Goal: Transaction & Acquisition: Purchase product/service

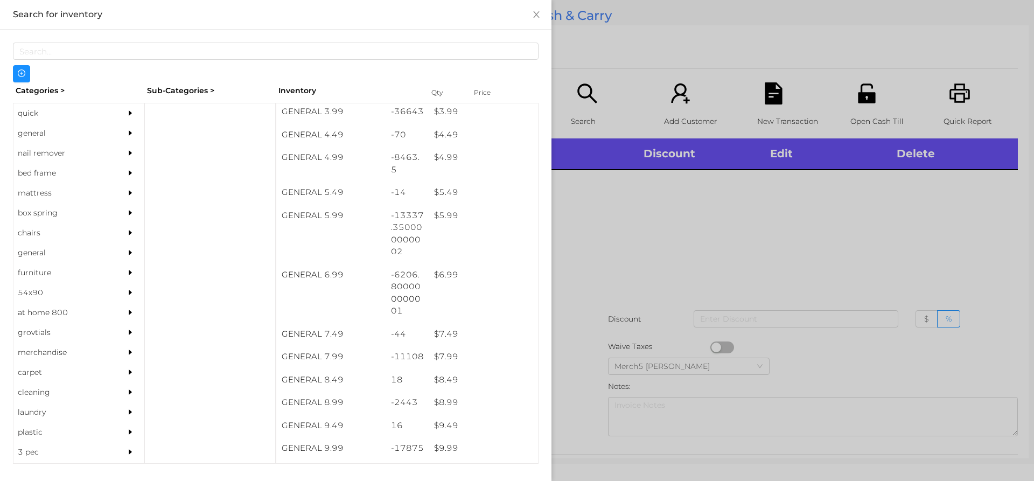
scroll to position [324, 0]
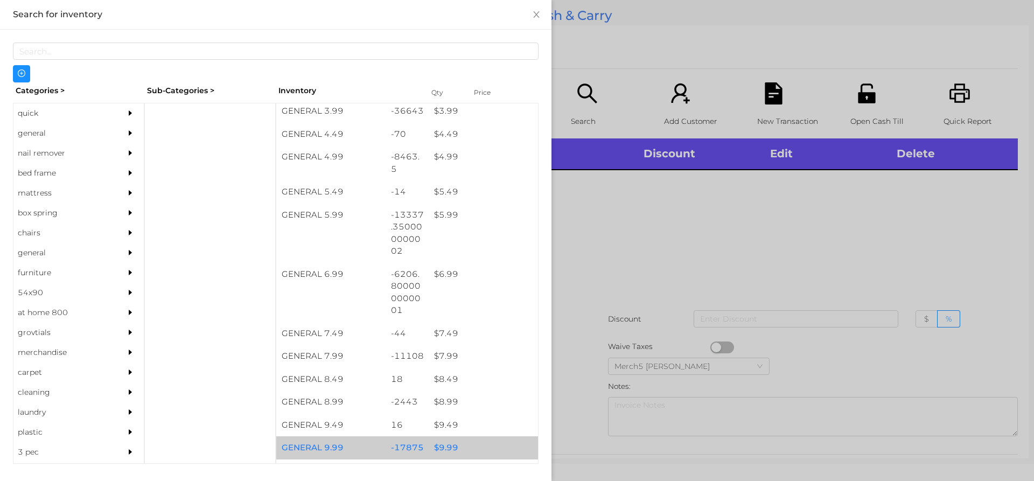
click at [448, 450] on div "$ 9.99" at bounding box center [483, 447] width 109 height 23
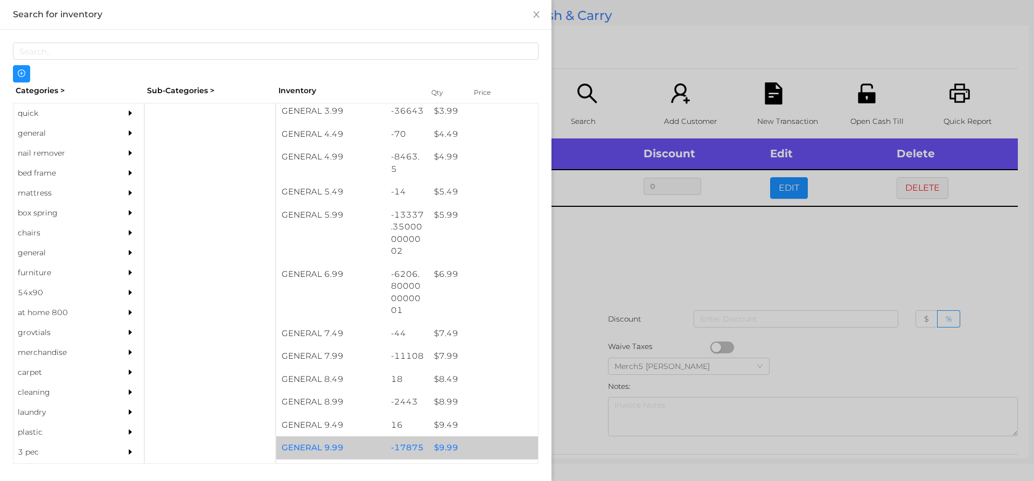
click at [448, 450] on div "$ 9.99" at bounding box center [483, 447] width 109 height 23
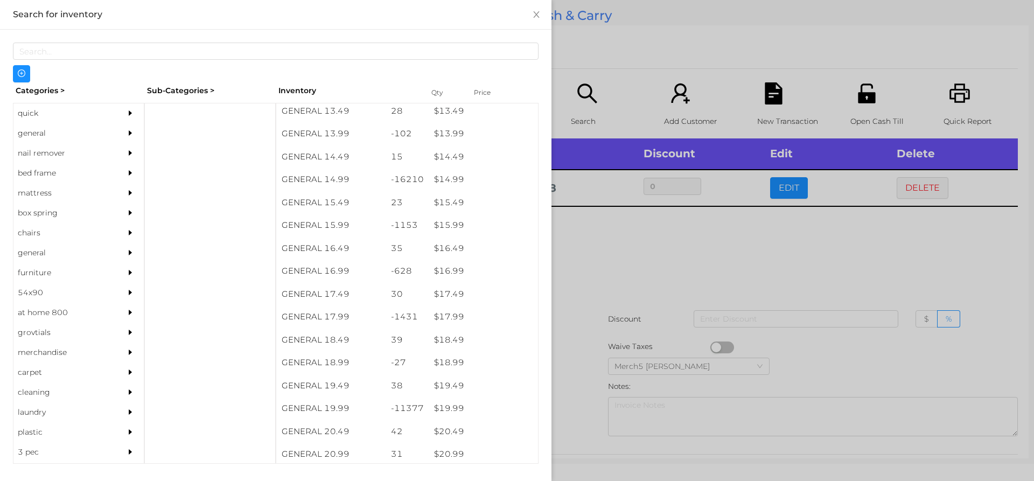
scroll to position [869, 0]
click at [453, 412] on div "$ 19.99" at bounding box center [483, 406] width 109 height 23
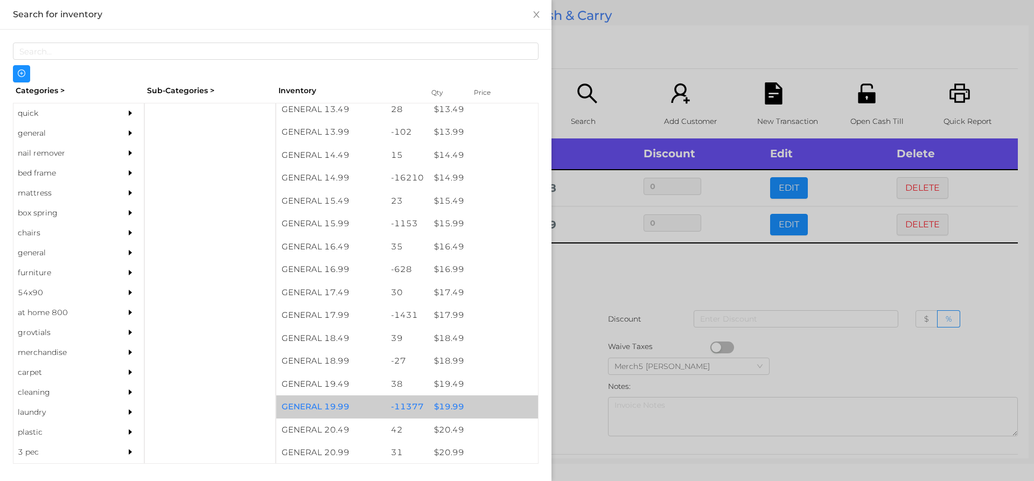
click at [447, 405] on div "$ 19.99" at bounding box center [483, 406] width 109 height 23
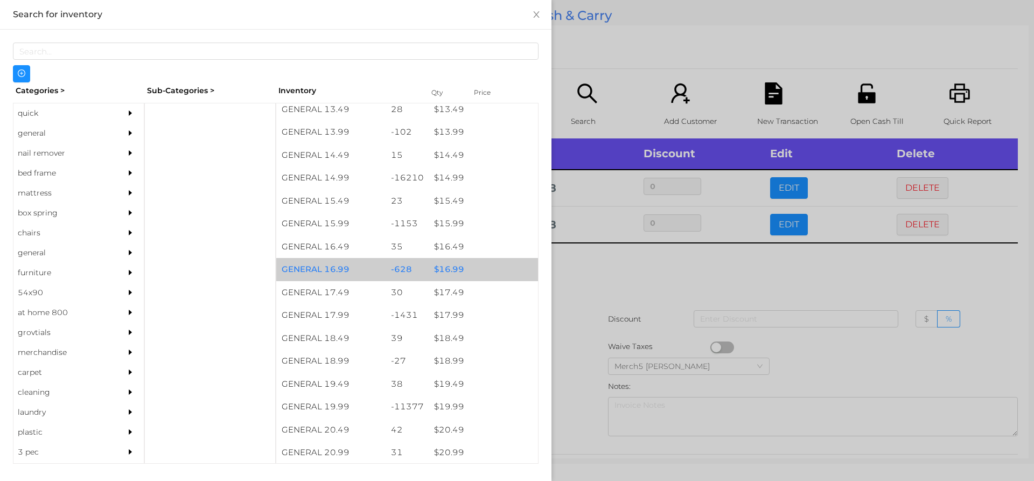
click at [447, 265] on div "$ 16.99" at bounding box center [483, 269] width 109 height 23
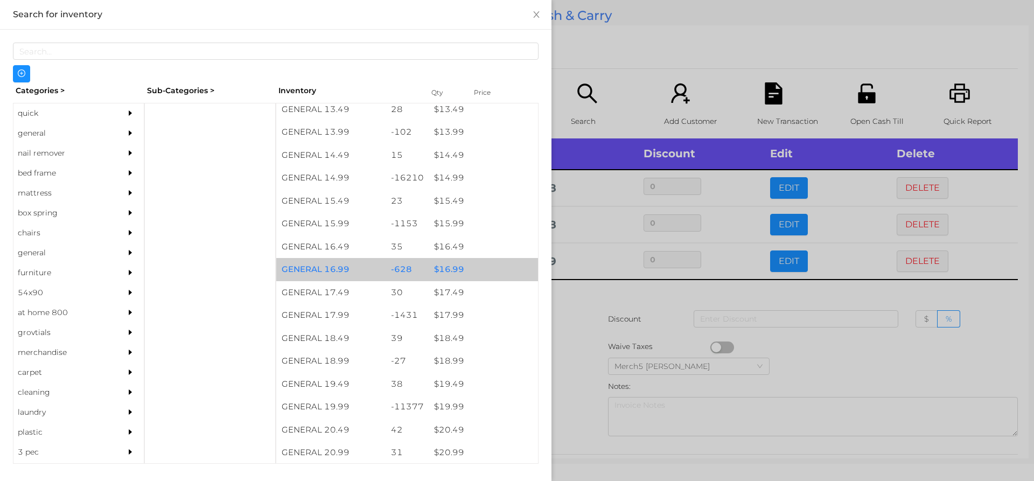
click at [448, 269] on div "$ 16.99" at bounding box center [483, 269] width 109 height 23
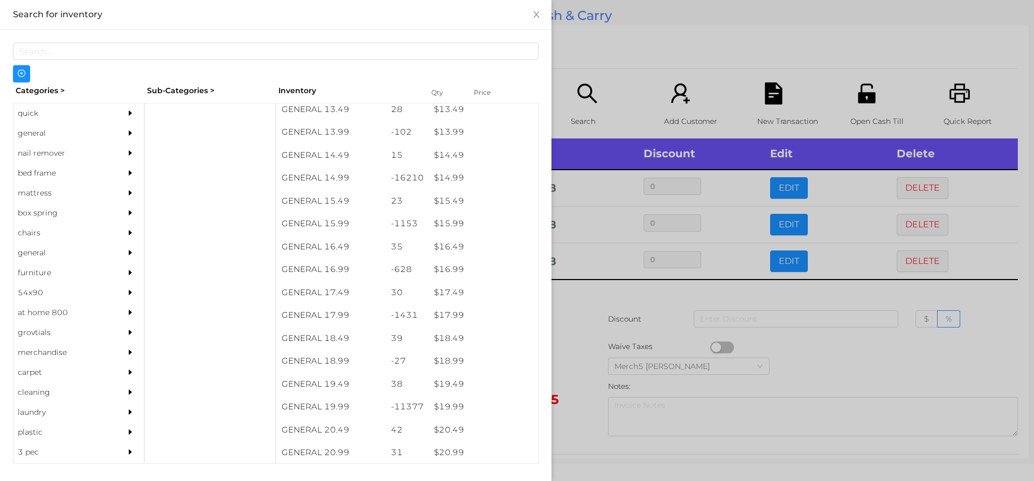
click at [582, 296] on div at bounding box center [517, 240] width 1034 height 481
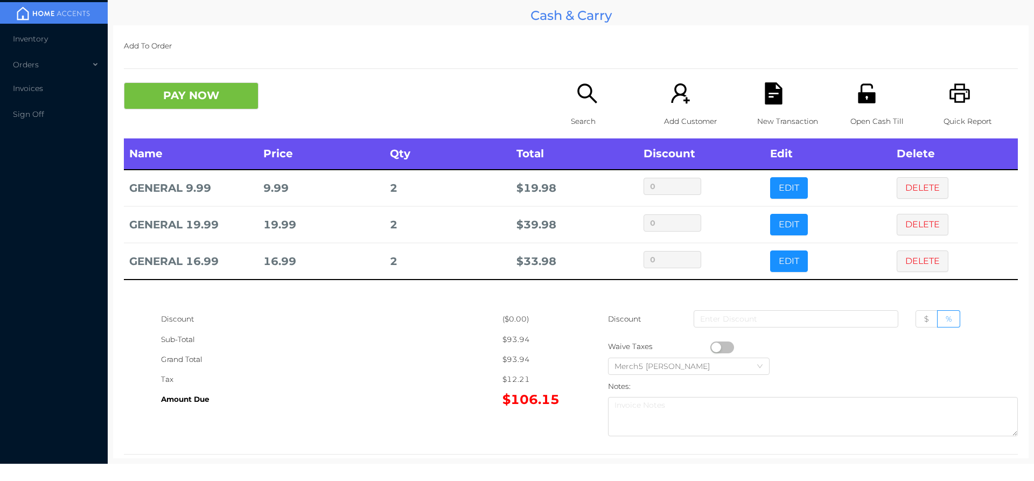
click at [713, 347] on button "button" at bounding box center [723, 348] width 24 height 12
click at [722, 345] on button "button" at bounding box center [723, 348] width 24 height 12
click at [905, 256] on button "DELETE" at bounding box center [923, 262] width 52 height 22
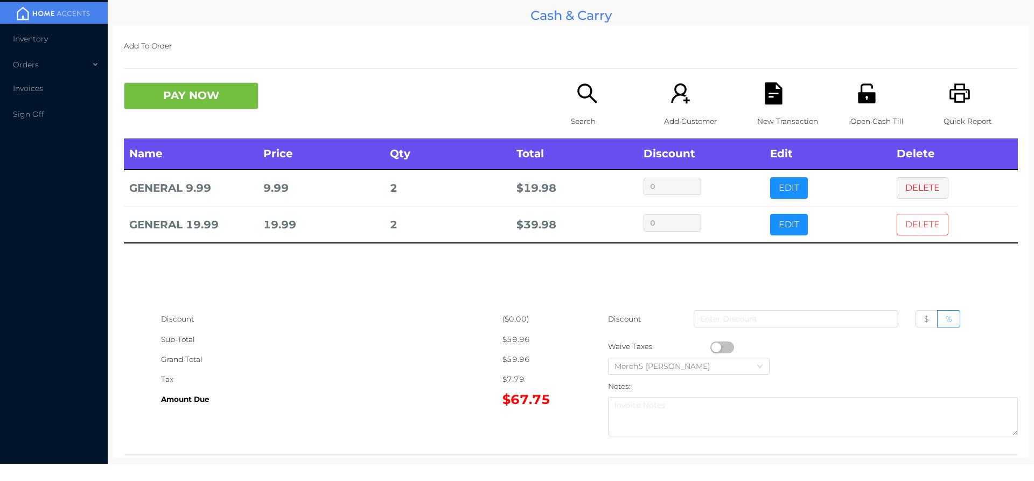
click at [908, 222] on button "DELETE" at bounding box center [923, 225] width 52 height 22
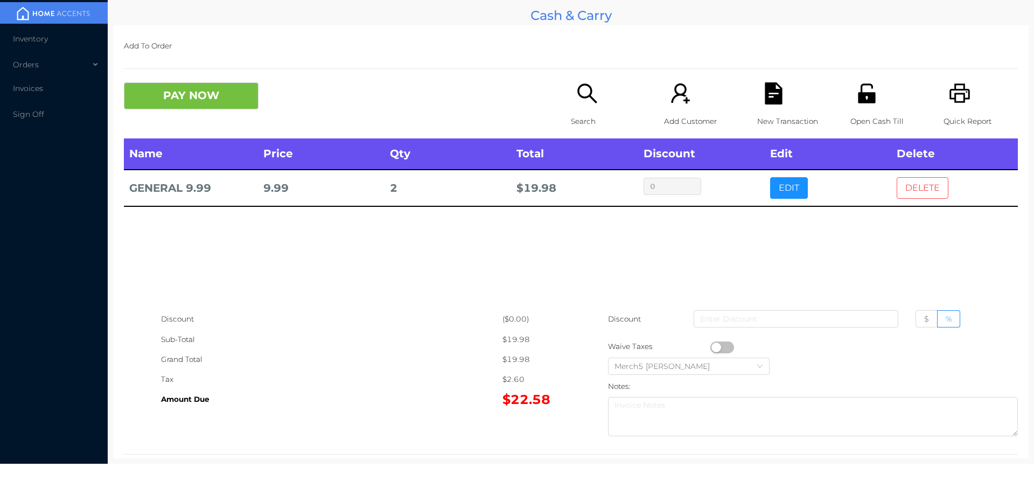
click at [911, 190] on button "DELETE" at bounding box center [923, 188] width 52 height 22
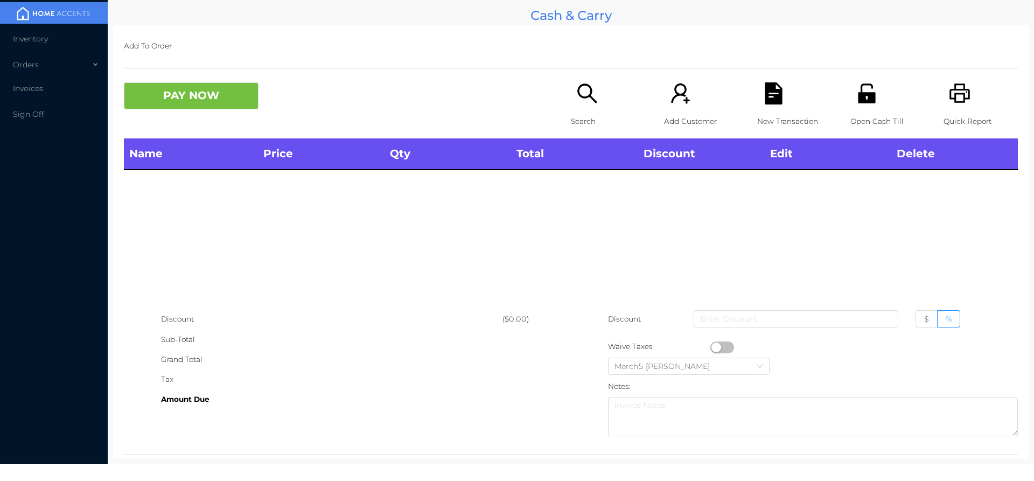
click at [583, 96] on icon "icon: search" at bounding box center [587, 93] width 22 height 22
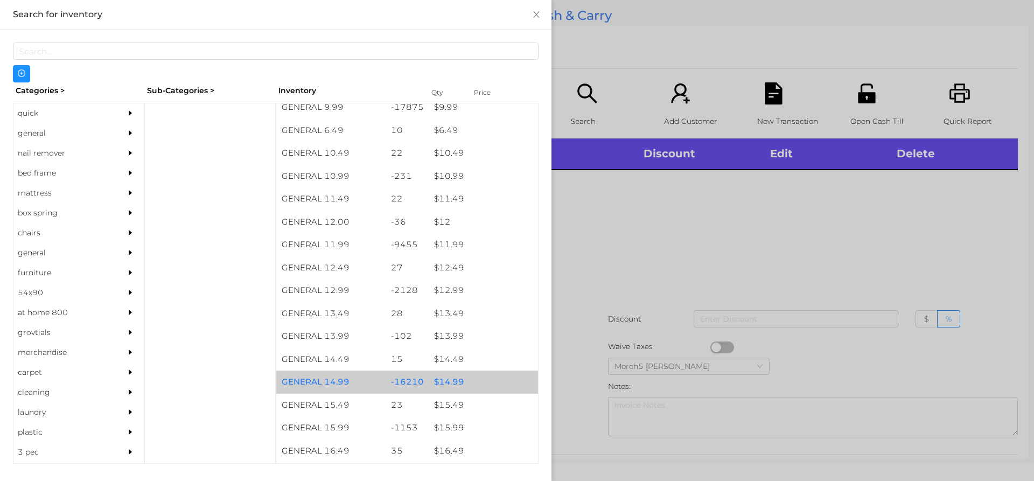
scroll to position [665, 0]
click at [442, 383] on div "$ 14.99" at bounding box center [483, 382] width 109 height 23
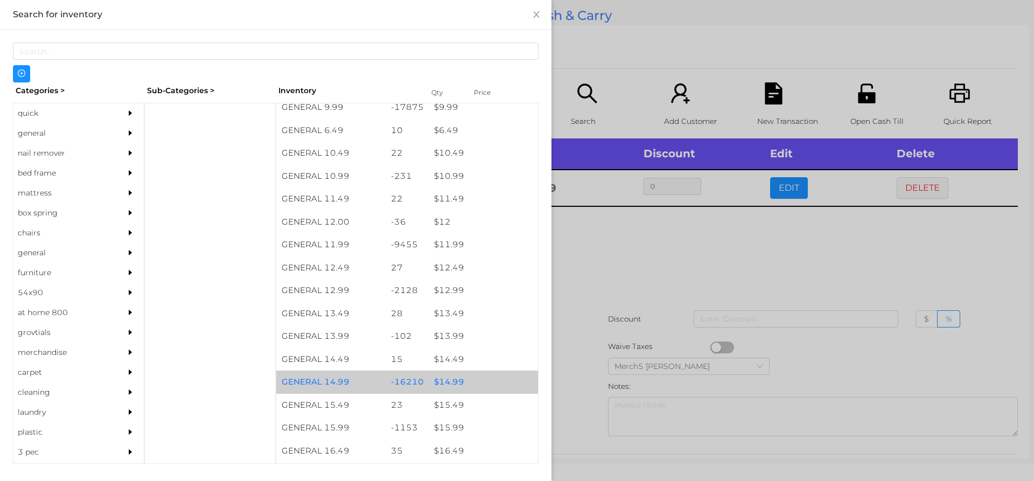
click at [442, 382] on div "$ 14.99" at bounding box center [483, 382] width 109 height 23
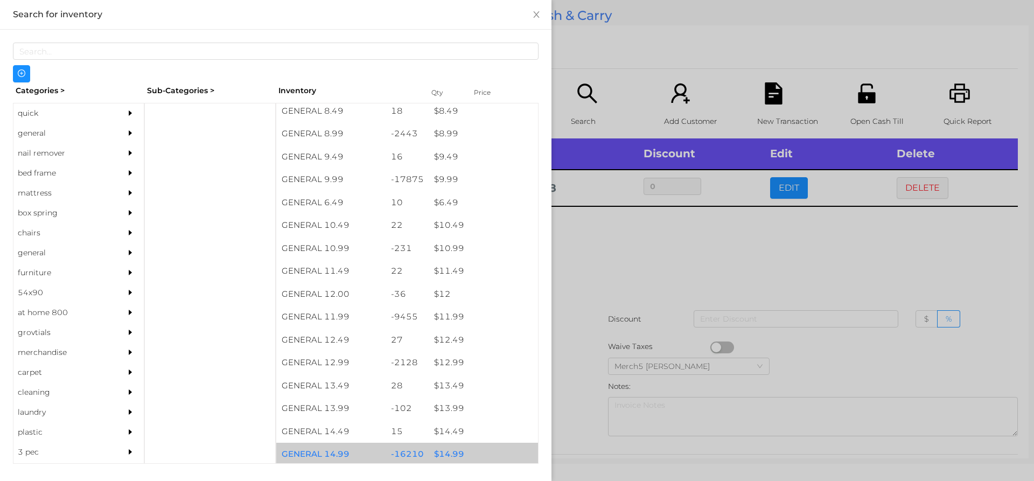
scroll to position [561, 0]
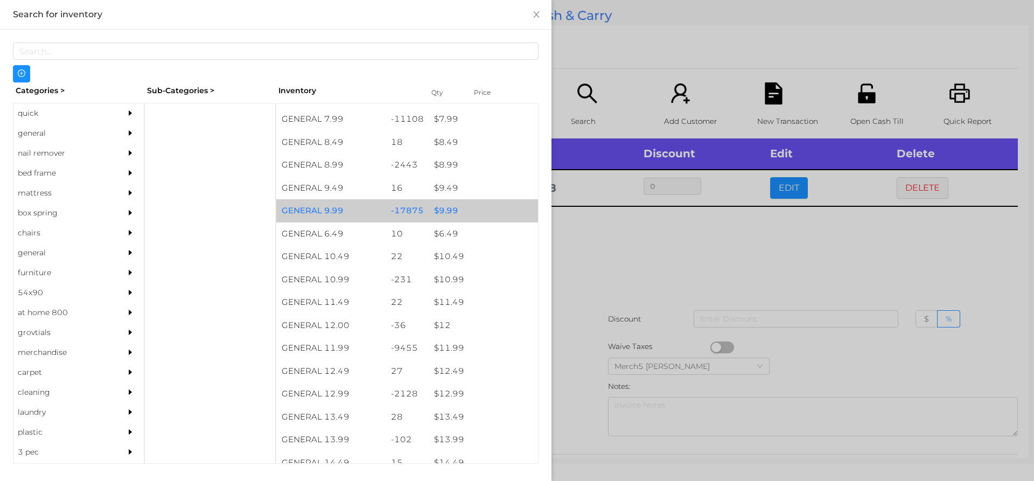
click at [444, 213] on div "$ 9.99" at bounding box center [483, 210] width 109 height 23
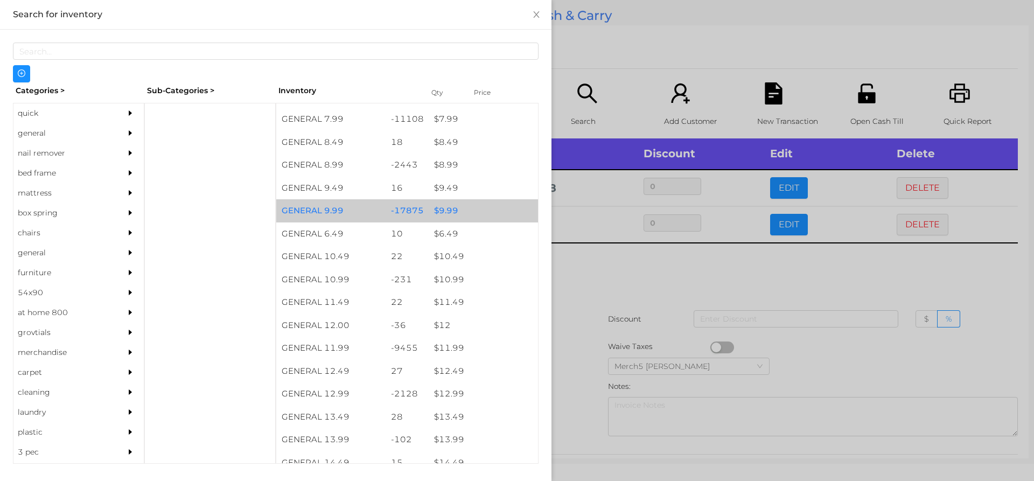
click at [442, 213] on div "$ 9.99" at bounding box center [483, 210] width 109 height 23
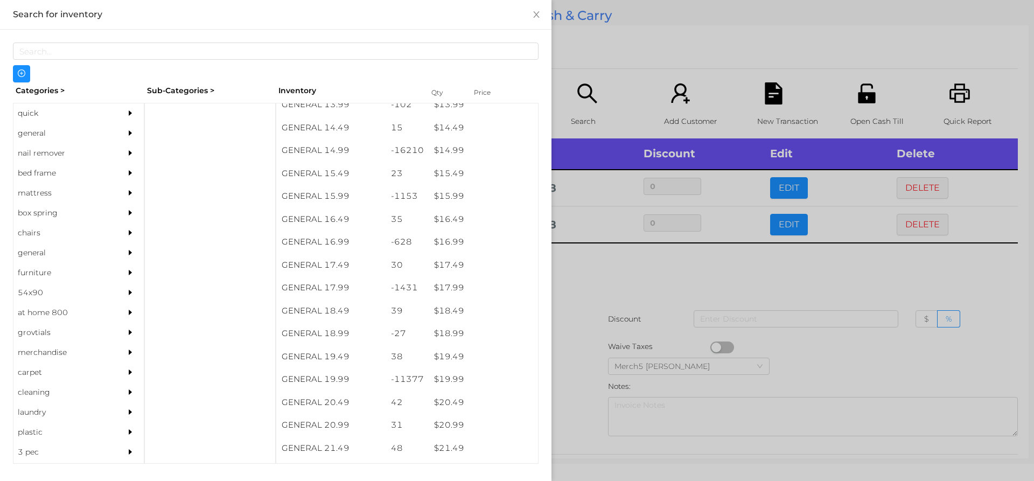
scroll to position [900, 0]
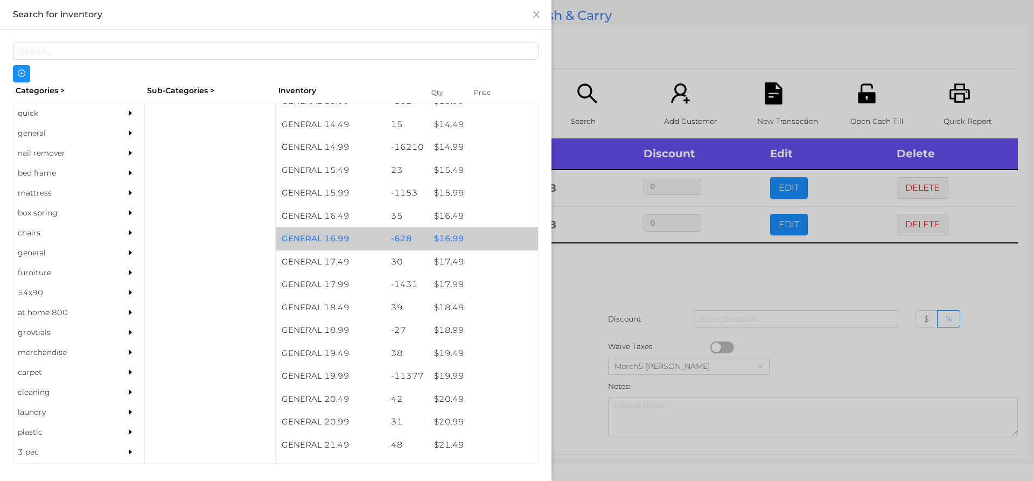
click at [449, 236] on div "$ 16.99" at bounding box center [483, 238] width 109 height 23
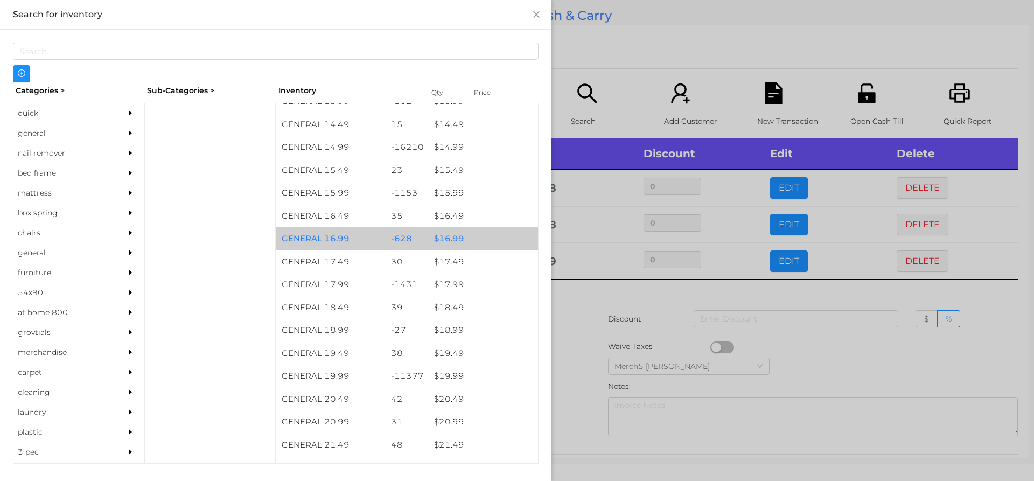
click at [449, 242] on div "$ 16.99" at bounding box center [483, 238] width 109 height 23
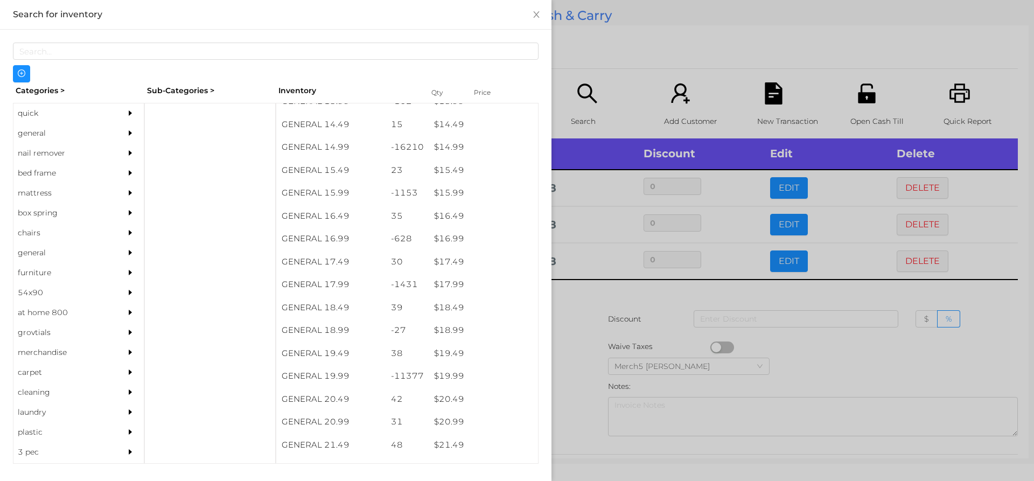
click at [574, 297] on div at bounding box center [517, 240] width 1034 height 481
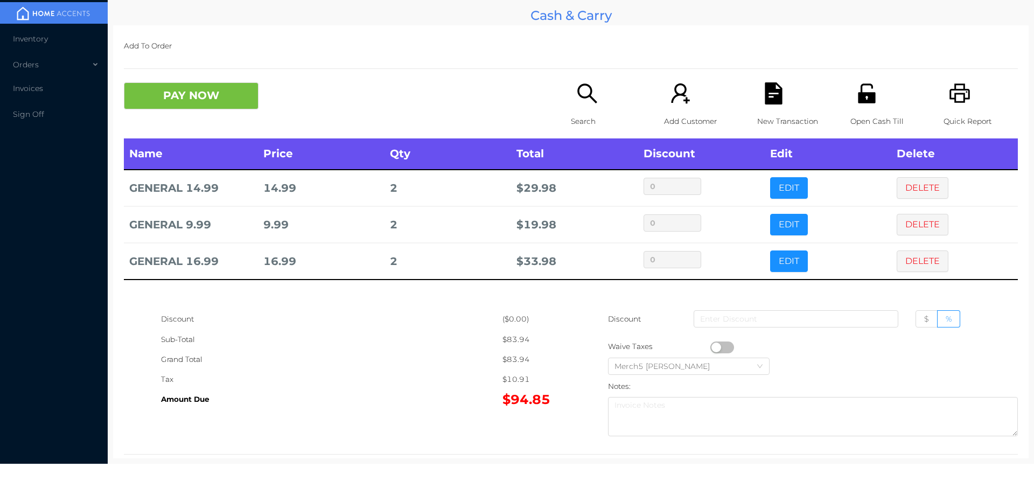
click at [714, 347] on button "button" at bounding box center [723, 348] width 24 height 12
click at [719, 349] on button "button" at bounding box center [723, 348] width 24 height 12
click at [906, 260] on button "DELETE" at bounding box center [923, 262] width 52 height 22
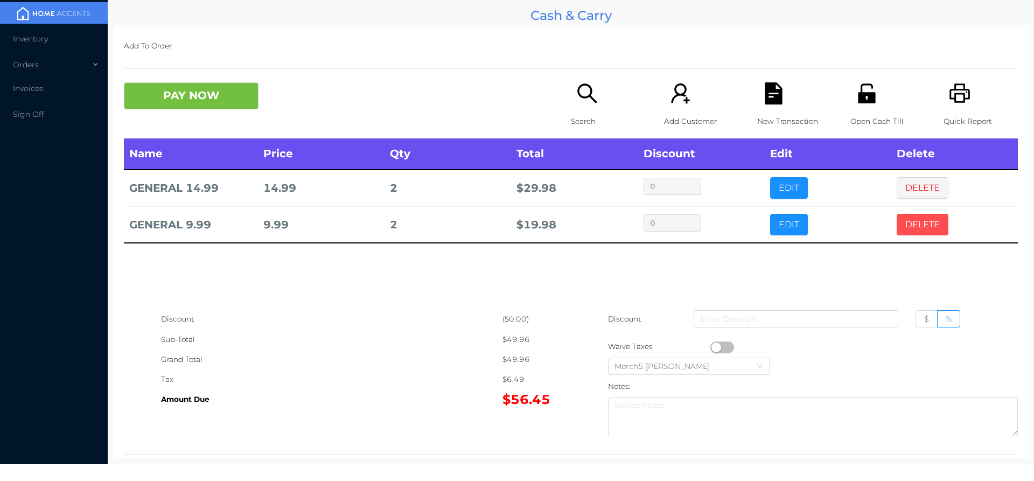
click at [907, 224] on button "DELETE" at bounding box center [923, 225] width 52 height 22
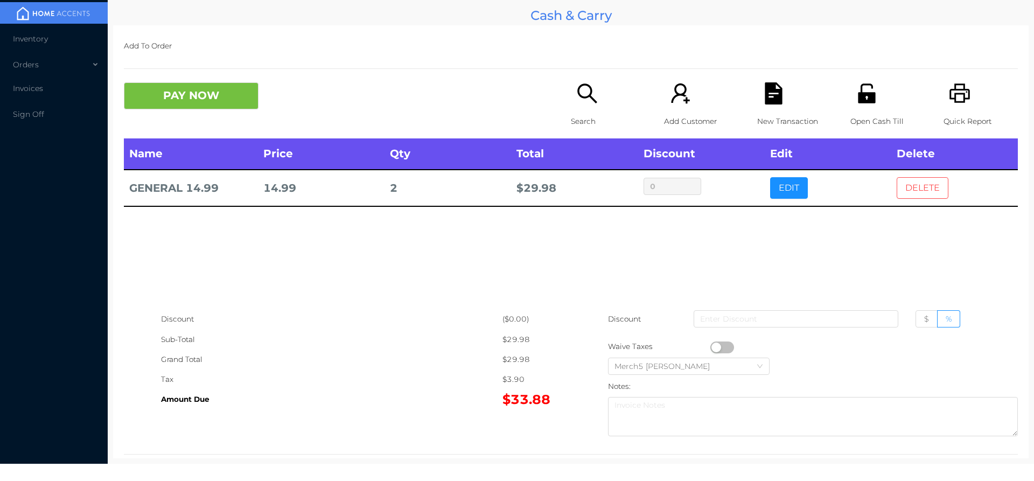
click at [908, 184] on button "DELETE" at bounding box center [923, 188] width 52 height 22
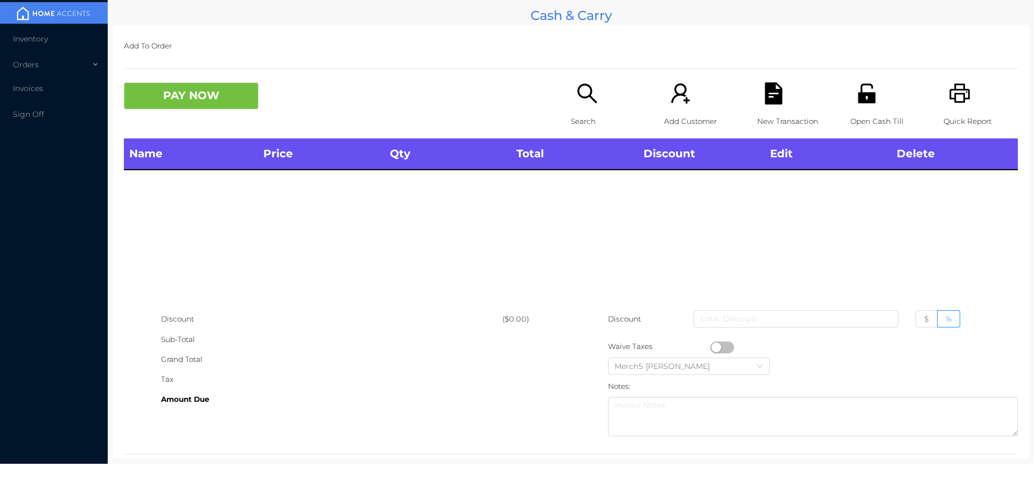
click at [588, 98] on icon "icon: search" at bounding box center [587, 93] width 19 height 19
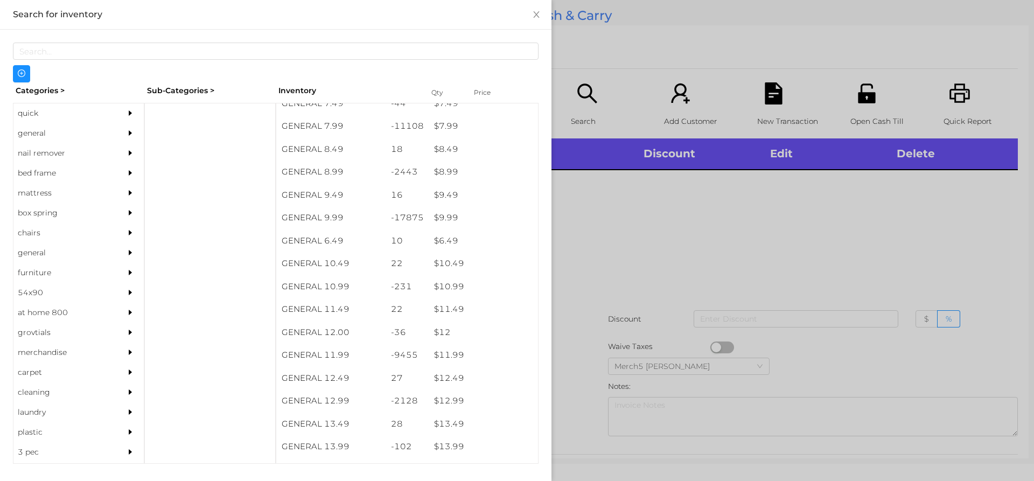
scroll to position [555, 0]
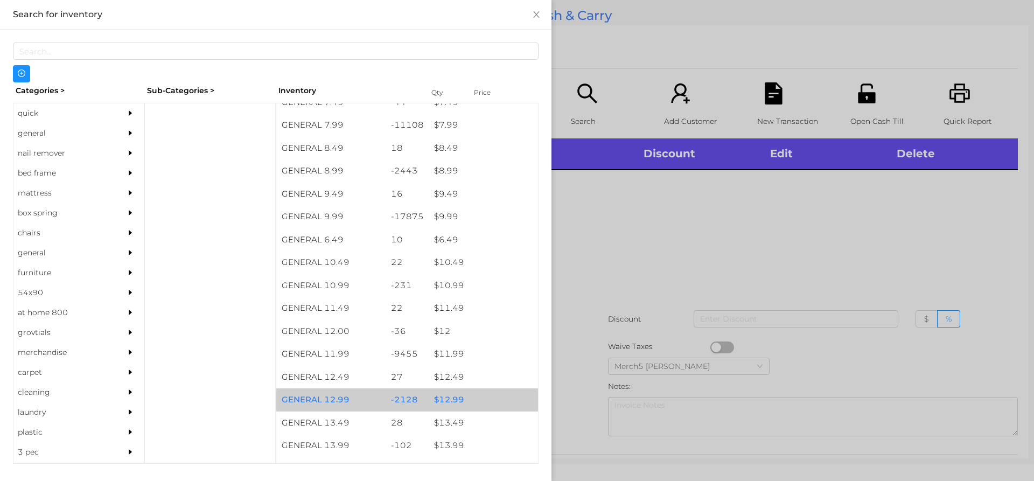
click at [448, 404] on div "$ 12.99" at bounding box center [483, 399] width 109 height 23
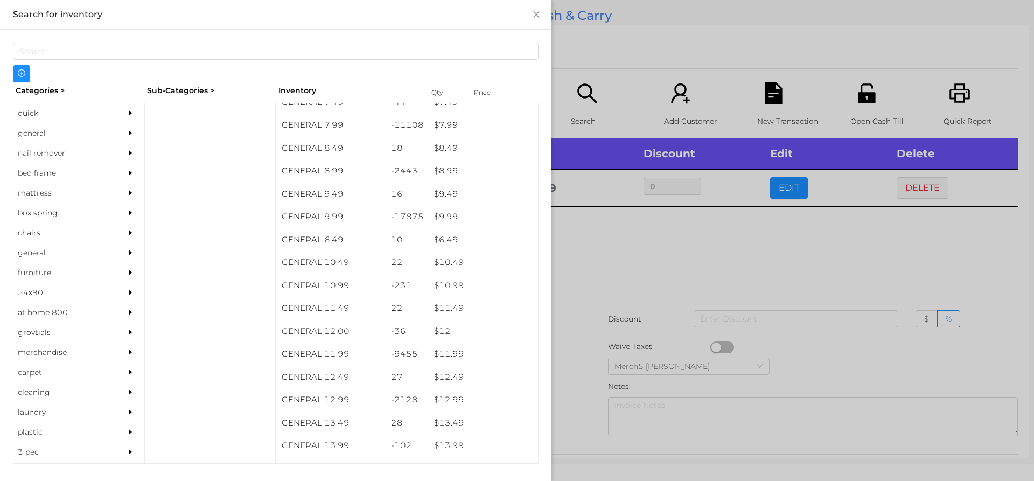
click at [586, 259] on div at bounding box center [517, 240] width 1034 height 481
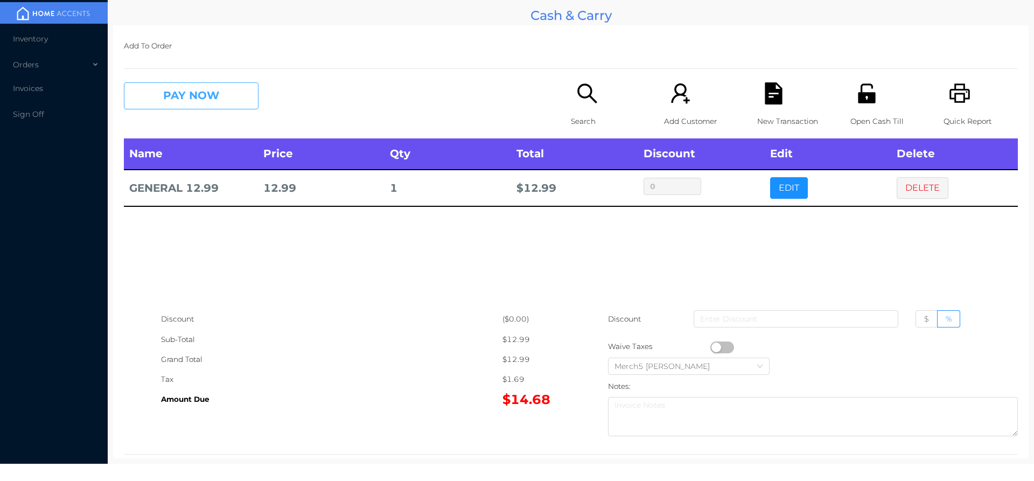
click at [218, 95] on button "PAY NOW" at bounding box center [191, 95] width 135 height 27
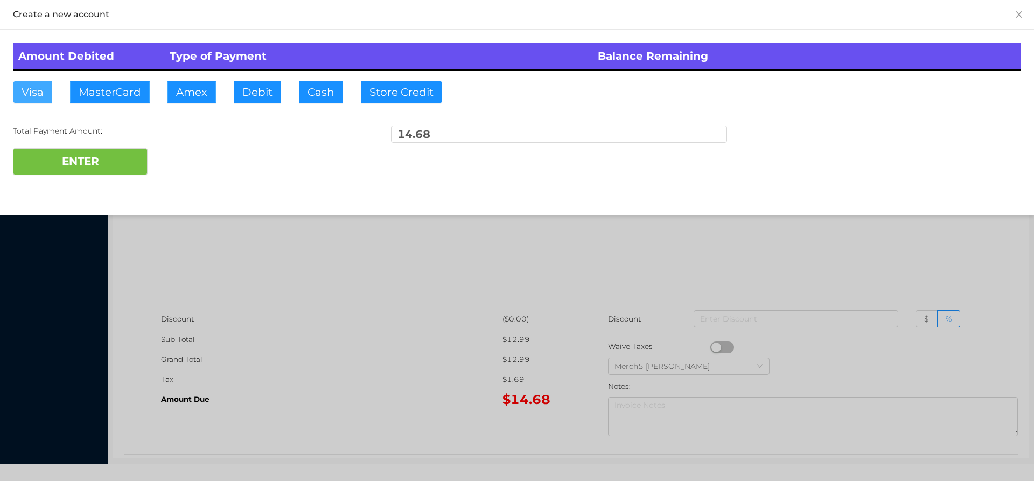
click at [29, 88] on button "Visa" at bounding box center [32, 92] width 39 height 22
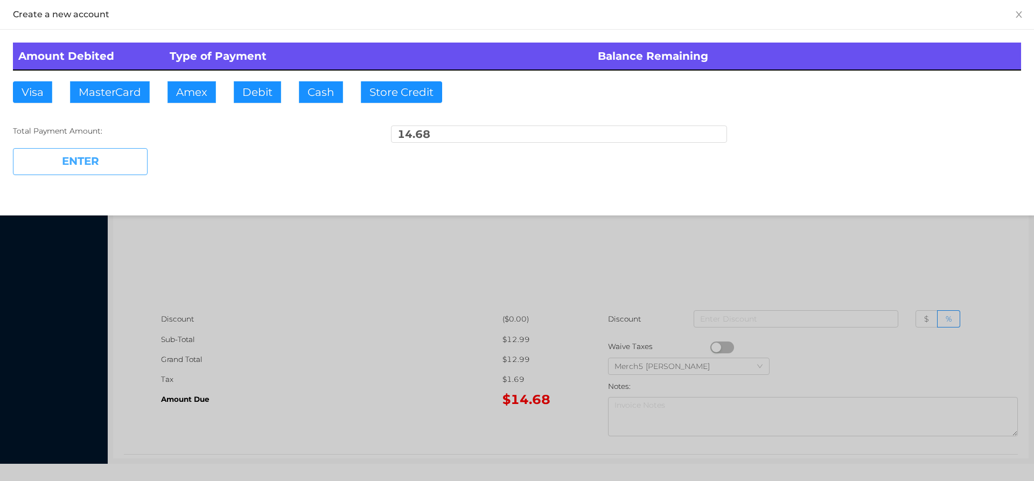
click at [88, 162] on button "ENTER" at bounding box center [80, 161] width 135 height 27
